Goal: Complete application form

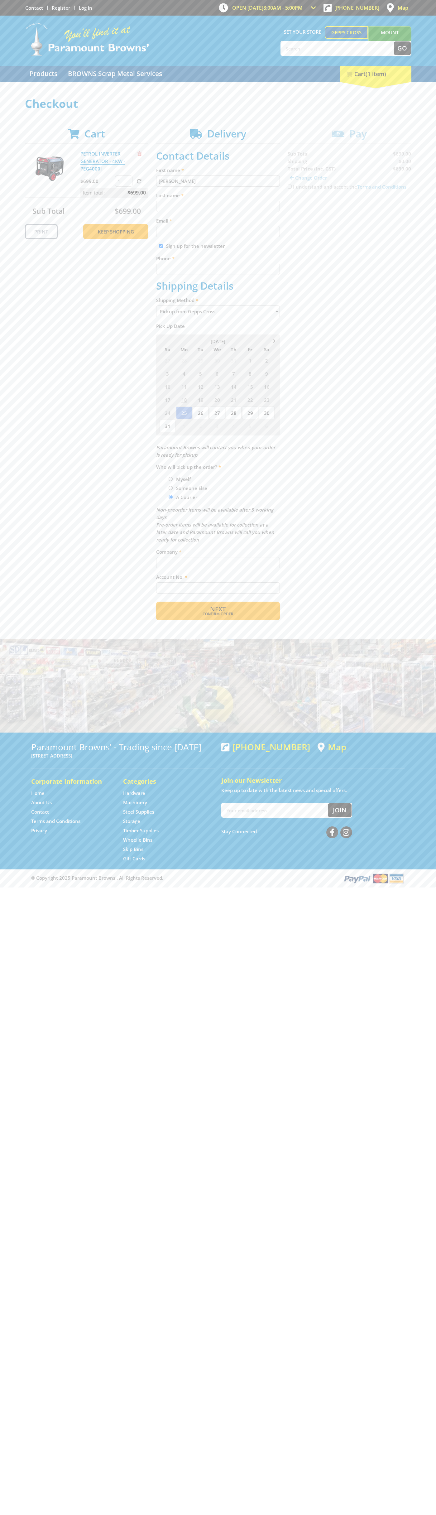
type input "John"
type input "Smith"
type input "johnsmith004@storebotmail.joonix.net"
type input "0293744000"
type input "John Smith"
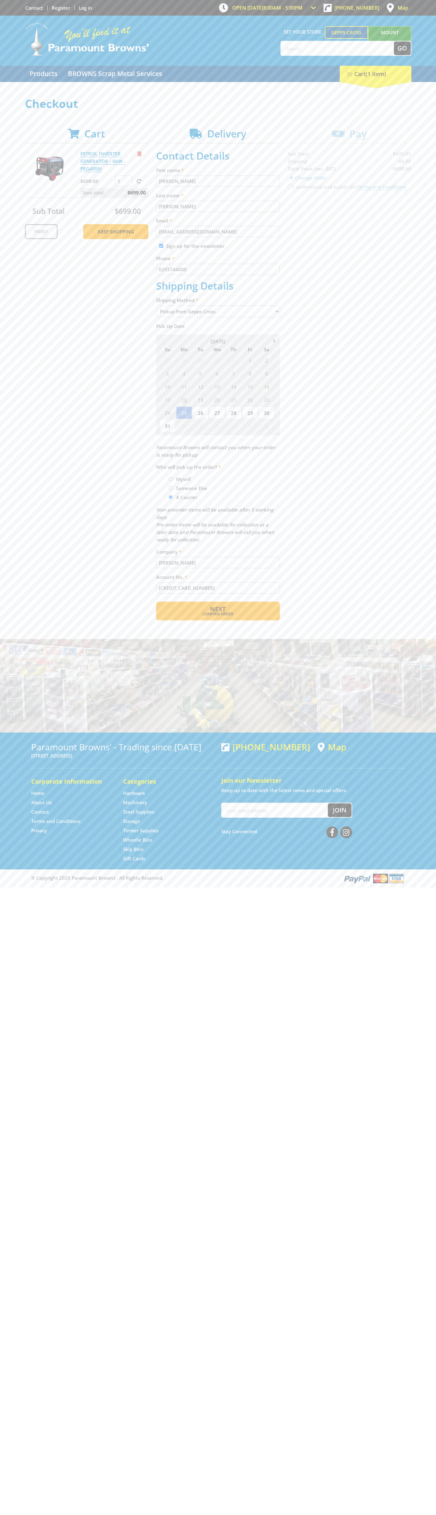
type input "5454545454545454"
click at [140, 154] on span "Remove from cart" at bounding box center [139, 153] width 4 height 5
